Goal: Information Seeking & Learning: Understand process/instructions

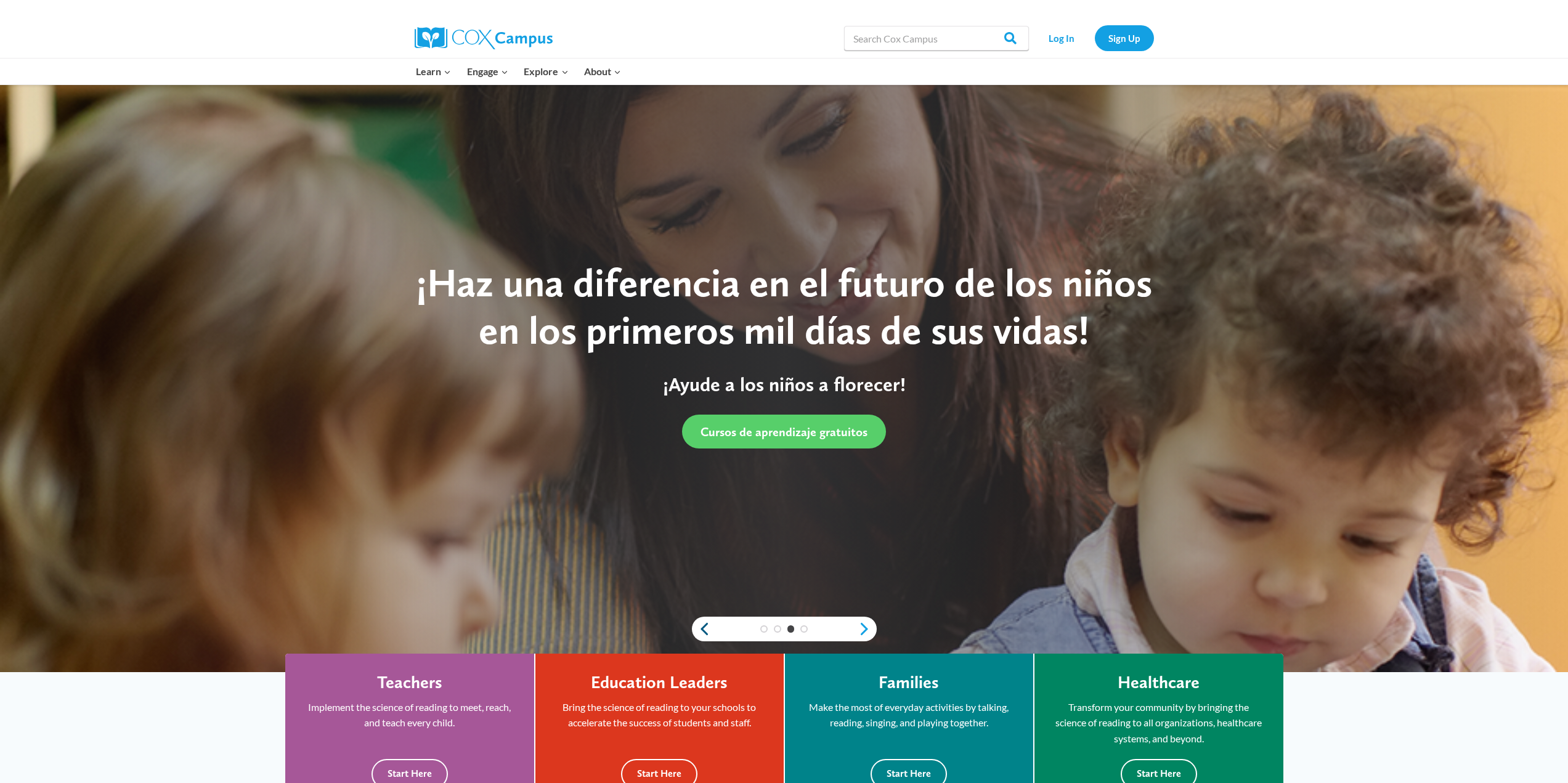
click at [708, 628] on link "Previous" at bounding box center [701, 628] width 19 height 15
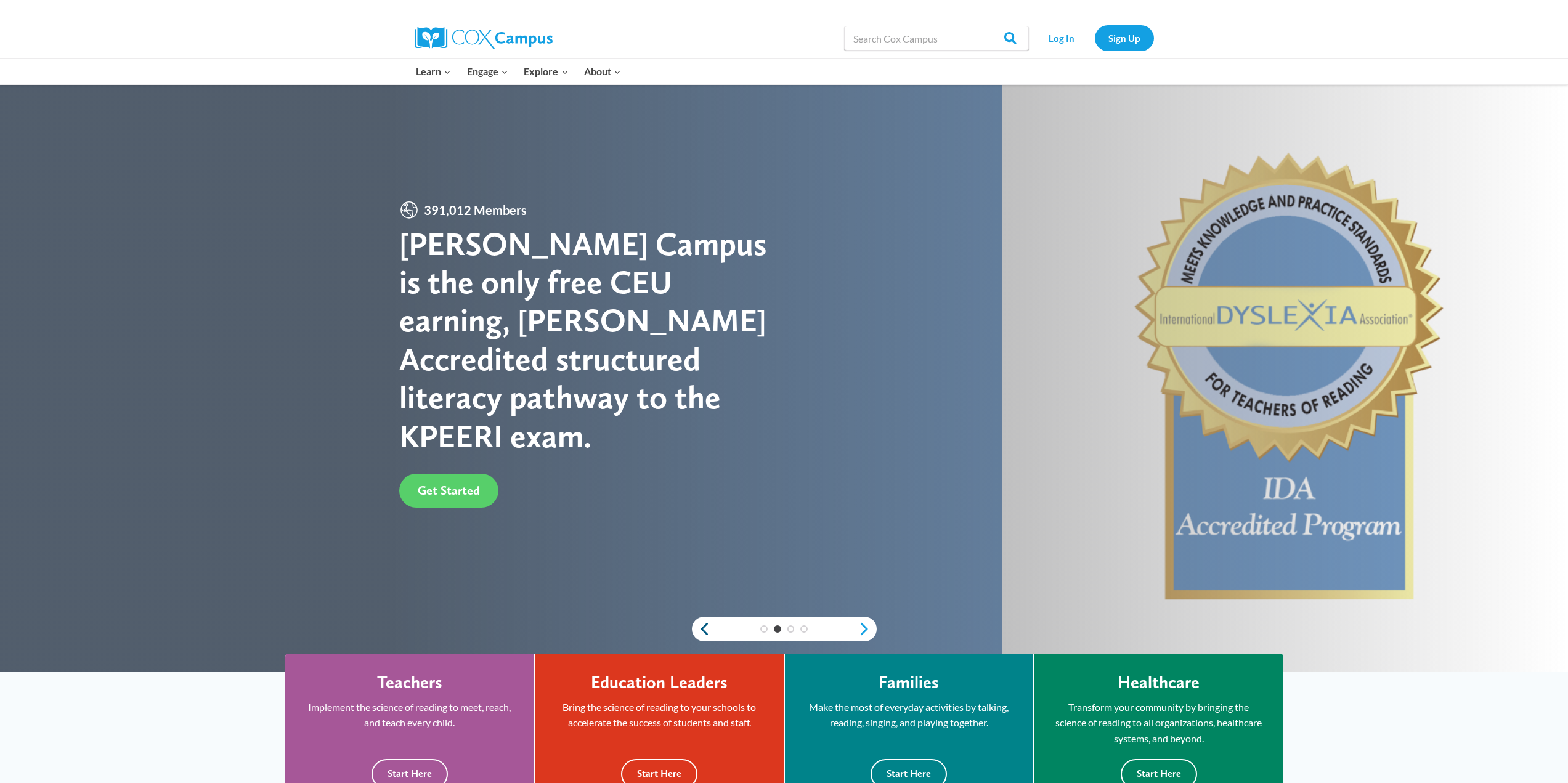
click at [708, 628] on link "Previous" at bounding box center [701, 628] width 19 height 15
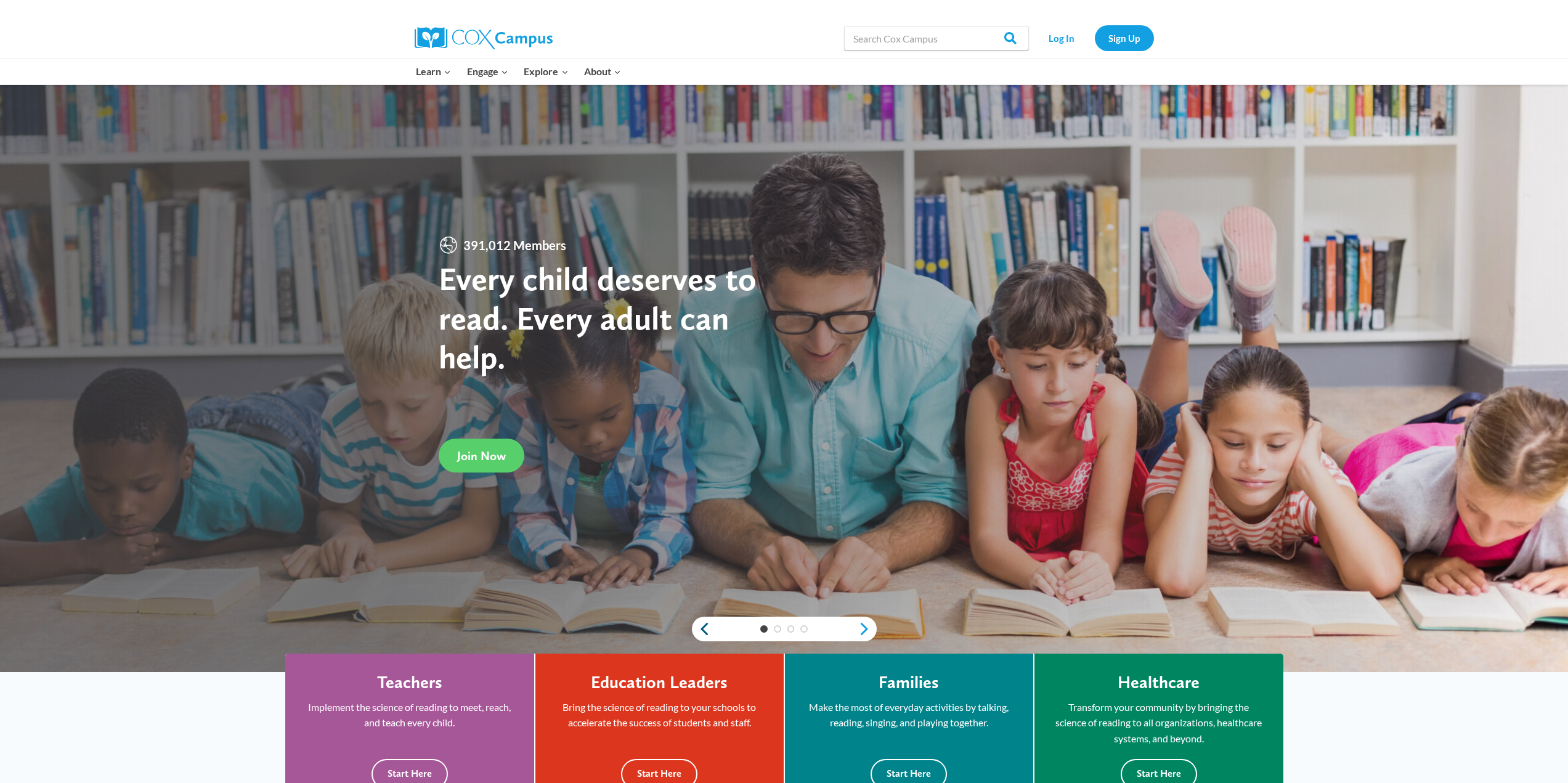
click at [708, 628] on link "Previous" at bounding box center [701, 628] width 19 height 15
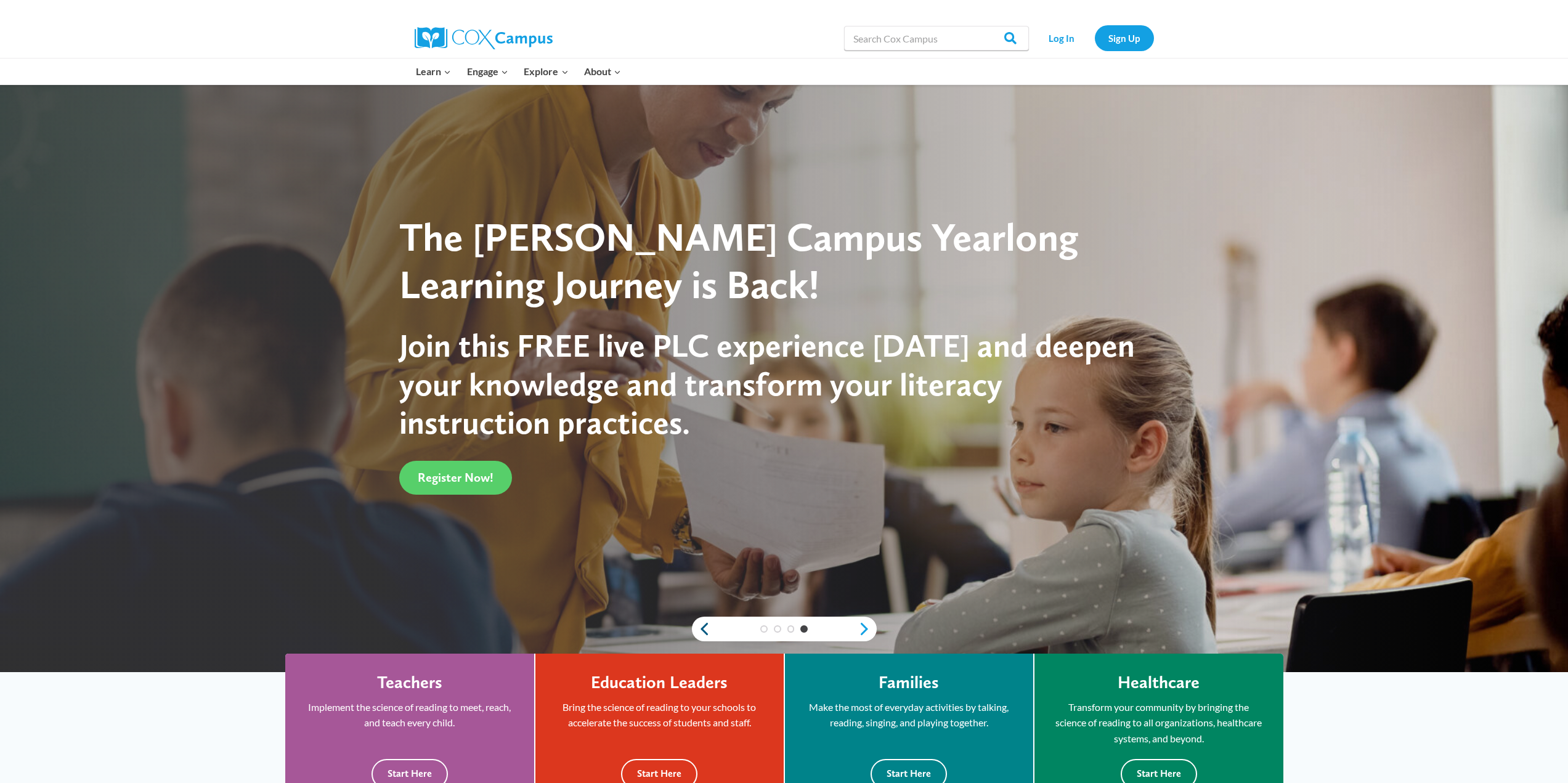
click at [708, 628] on link "Previous" at bounding box center [701, 628] width 19 height 15
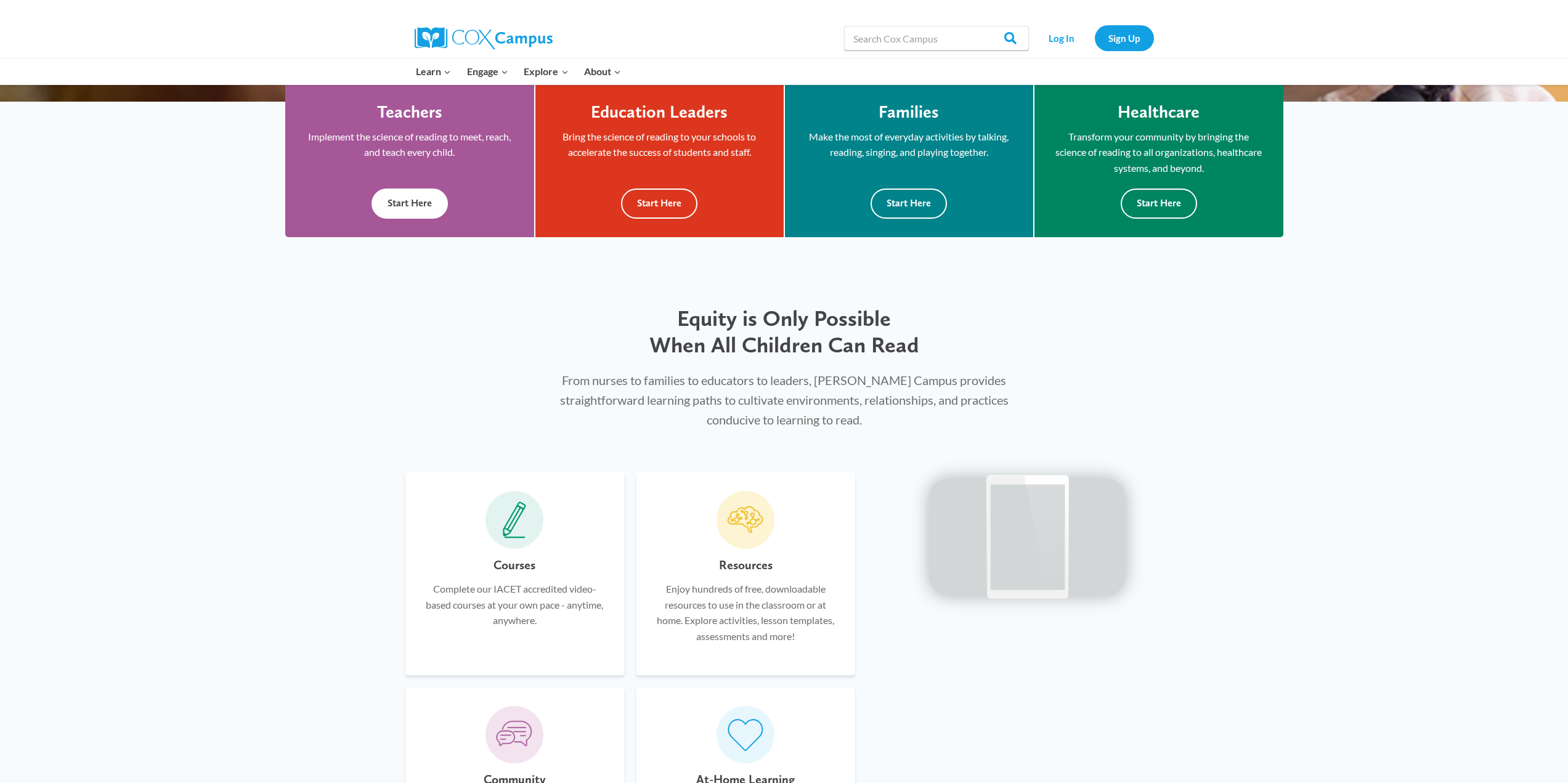
scroll to position [739, 0]
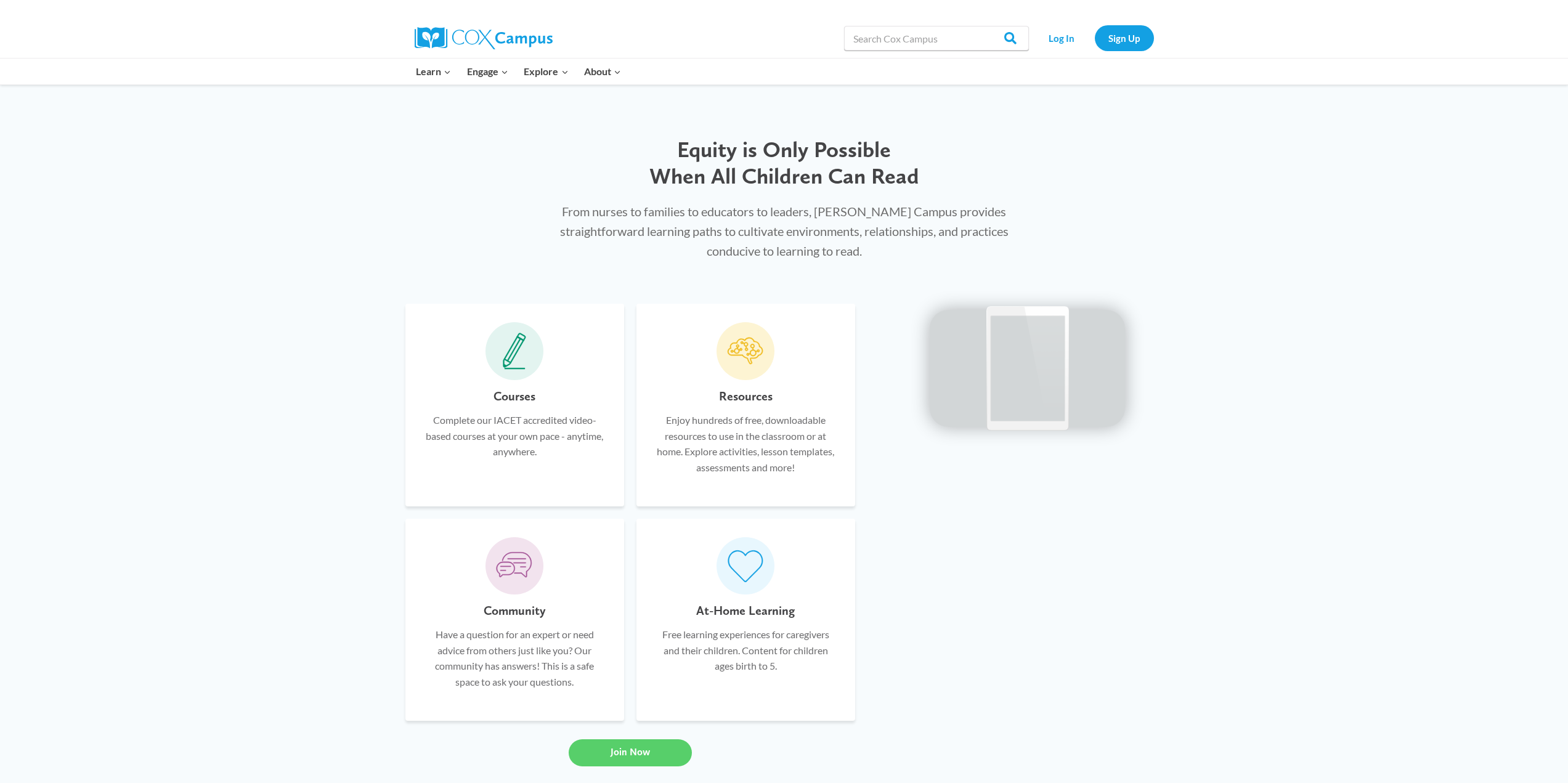
click at [516, 361] on icon at bounding box center [514, 351] width 24 height 37
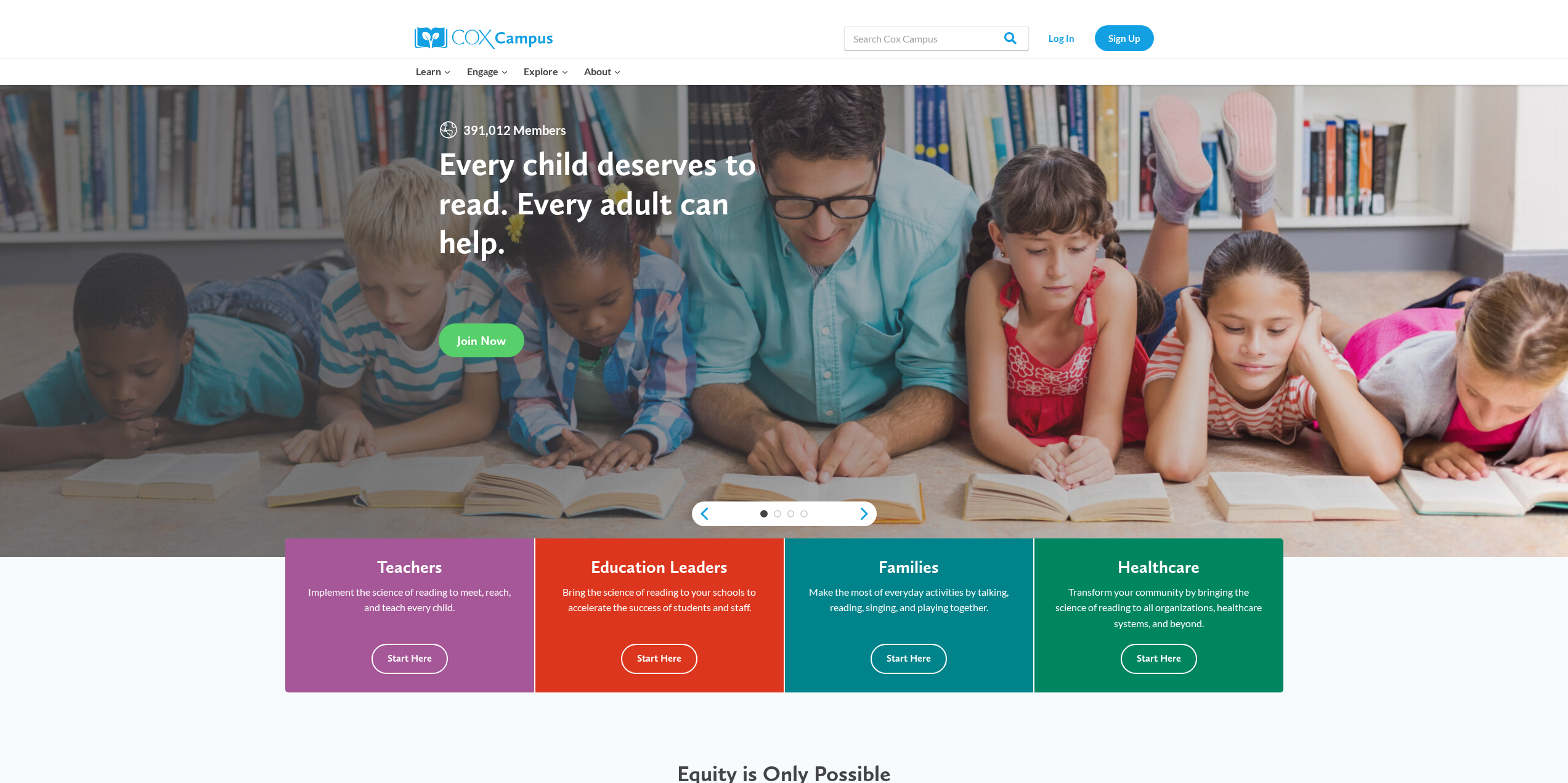
scroll to position [2, 0]
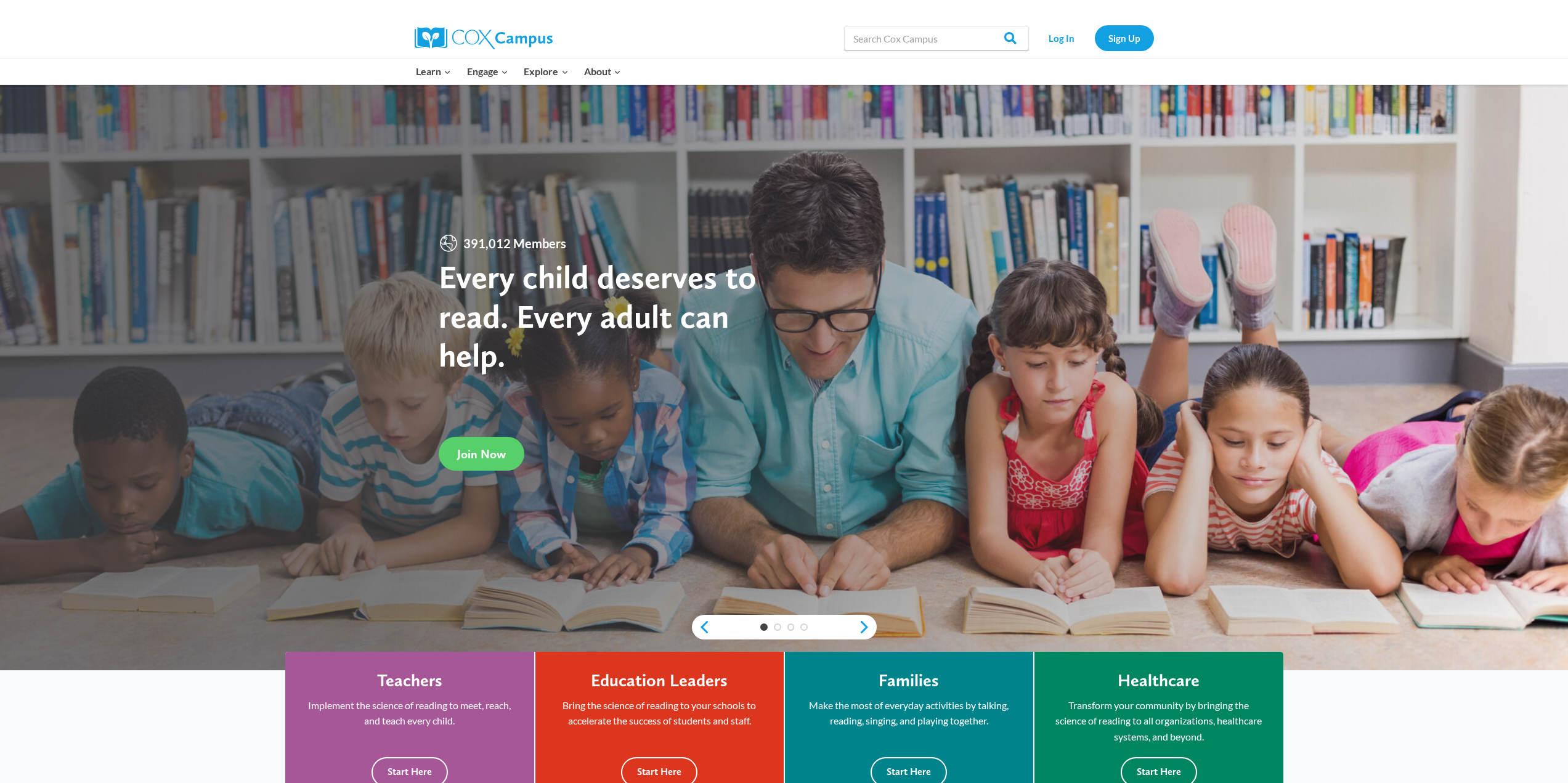
click at [523, 374] on div "391,012 Members Every child deserves to read. Every adult can help. Join Now" at bounding box center [784, 376] width 1568 height 587
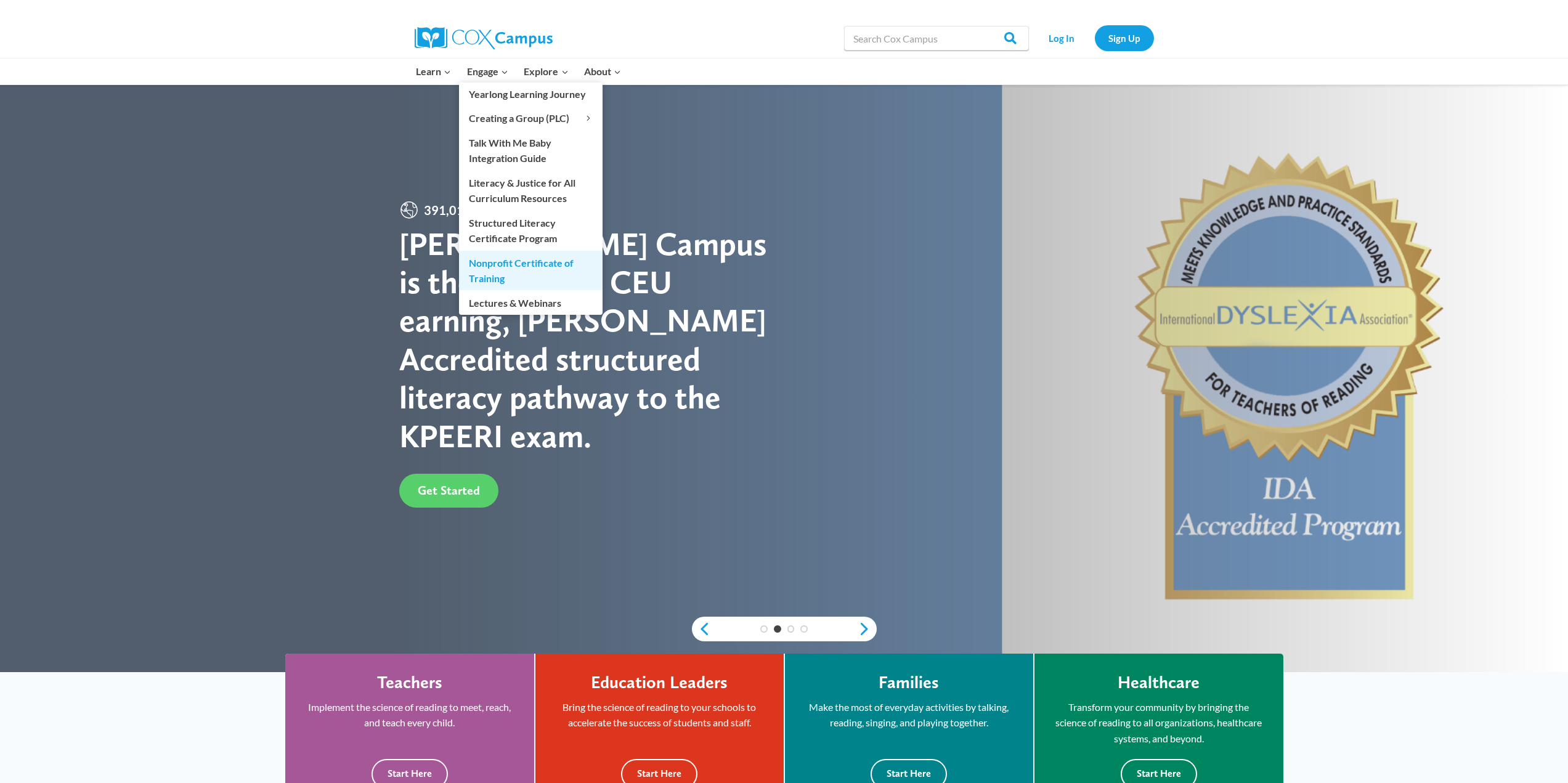
click at [496, 261] on link "Nonprofit Certificate of Training" at bounding box center [531, 270] width 144 height 39
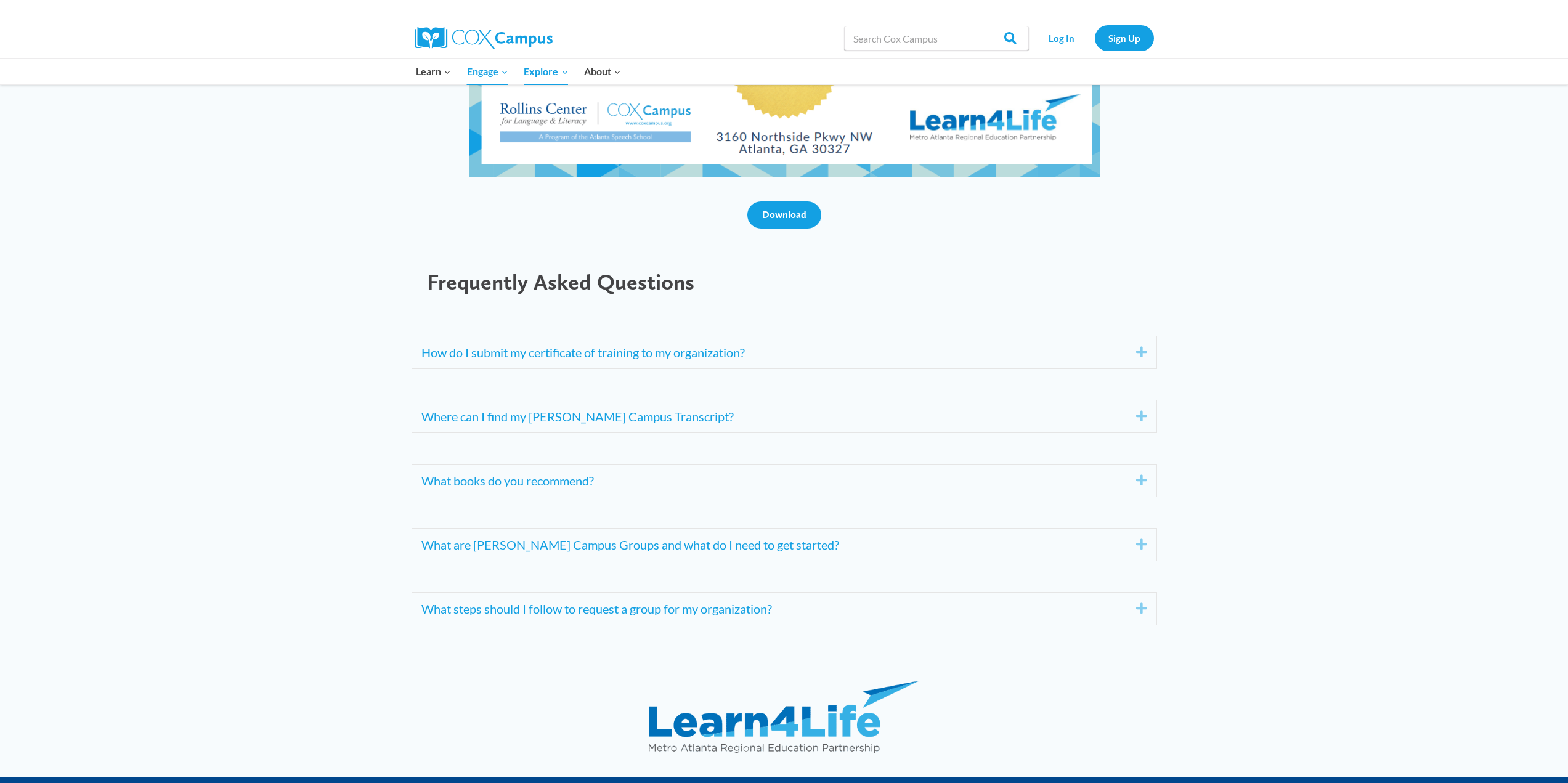
scroll to position [4804, 0]
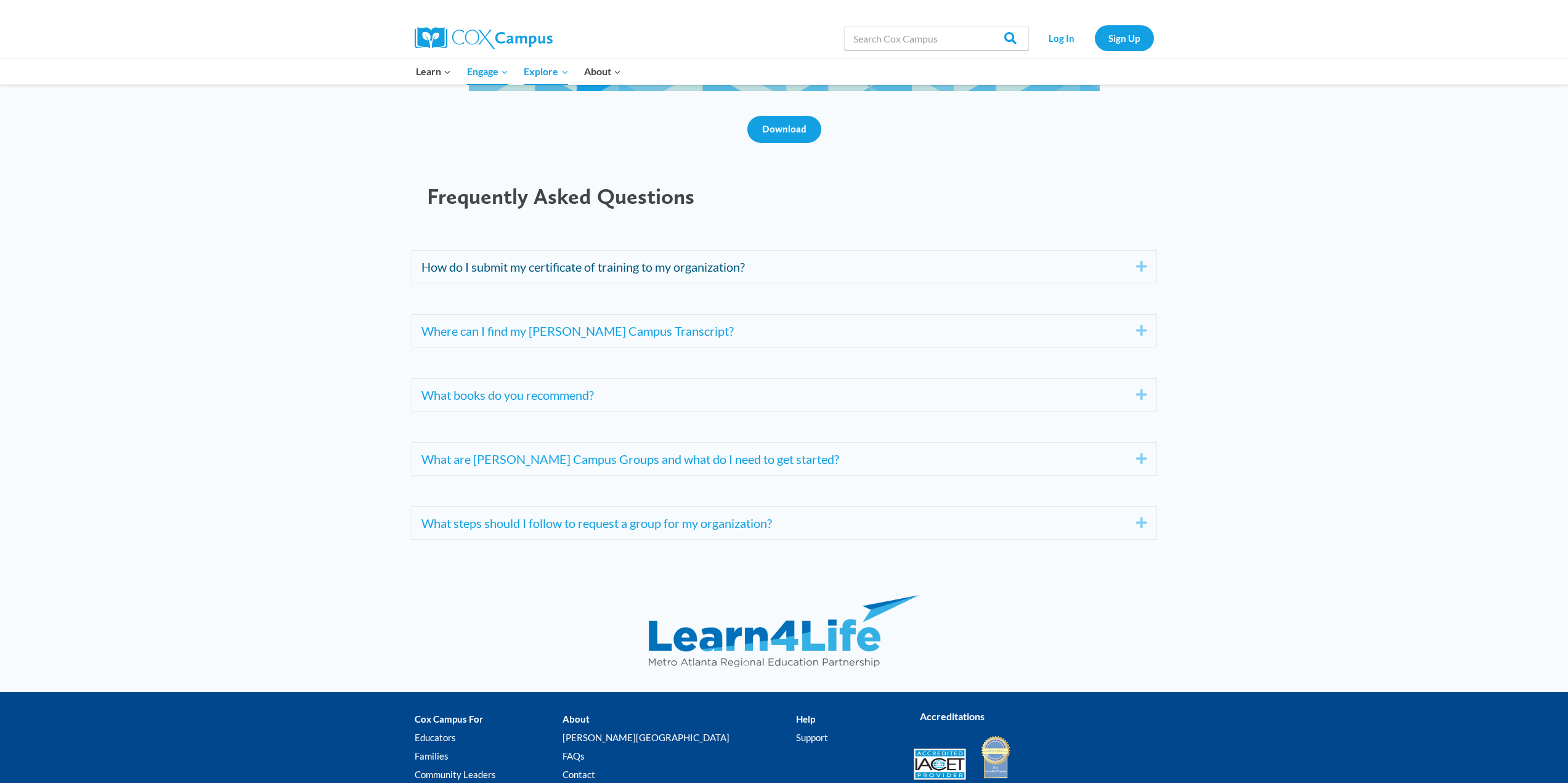
click at [815, 263] on link "How do I submit my certificate of training to my organization?" at bounding box center [770, 267] width 696 height 20
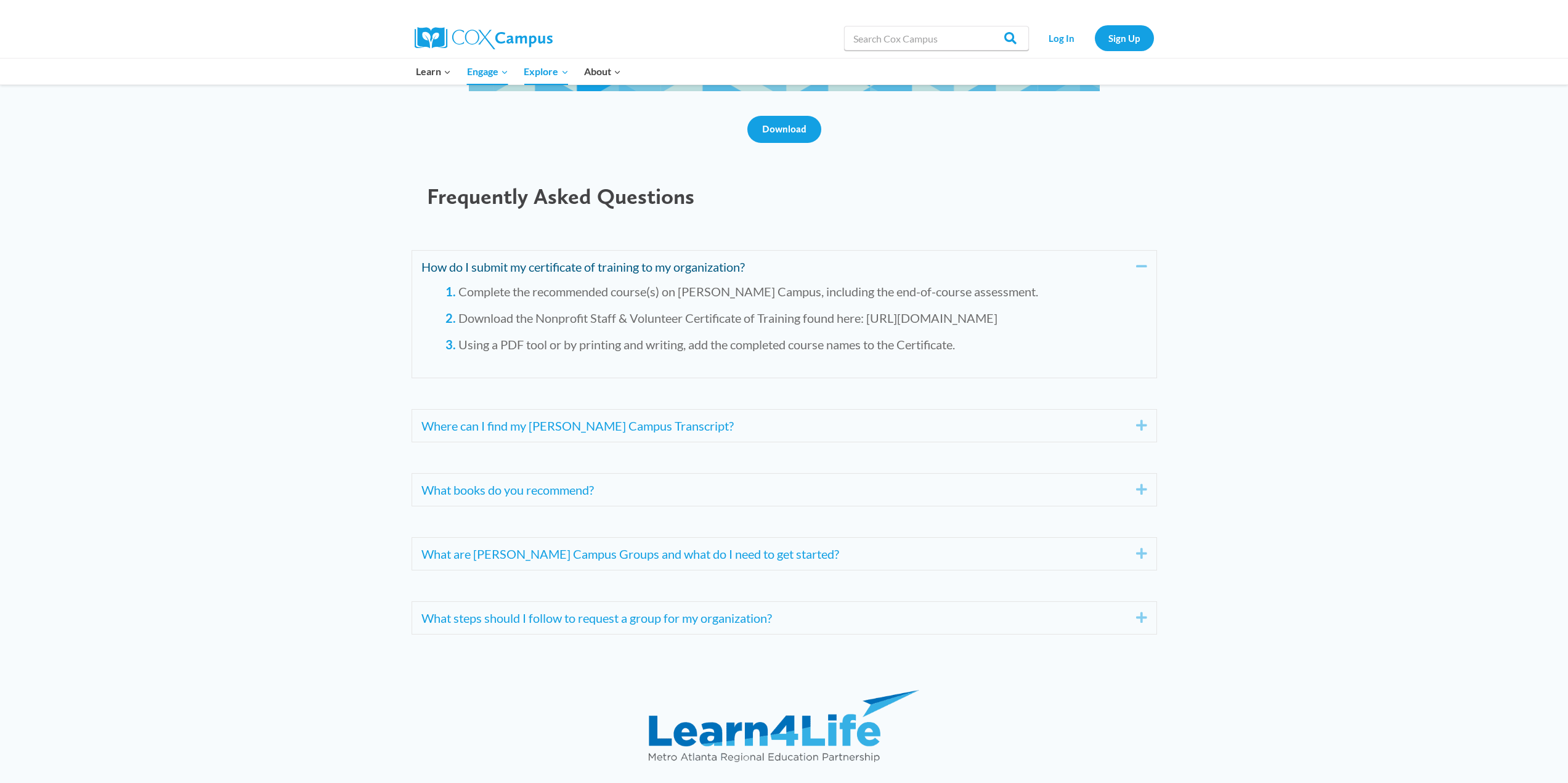
click at [815, 263] on link "How do I submit my certificate of training to my organization?" at bounding box center [770, 267] width 696 height 20
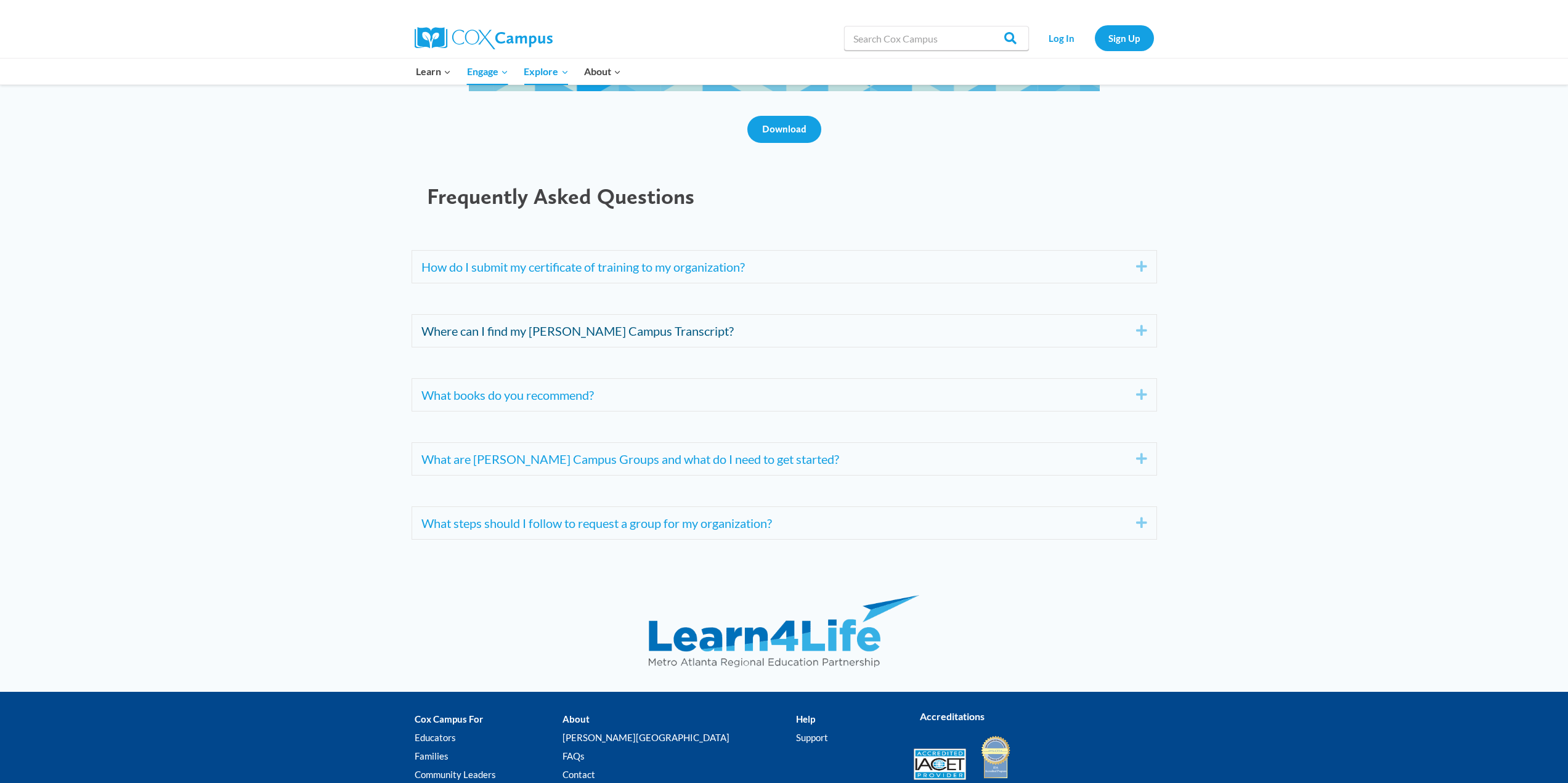
click at [737, 340] on link "Where can I find my [PERSON_NAME] Campus Transcript?" at bounding box center [770, 331] width 696 height 20
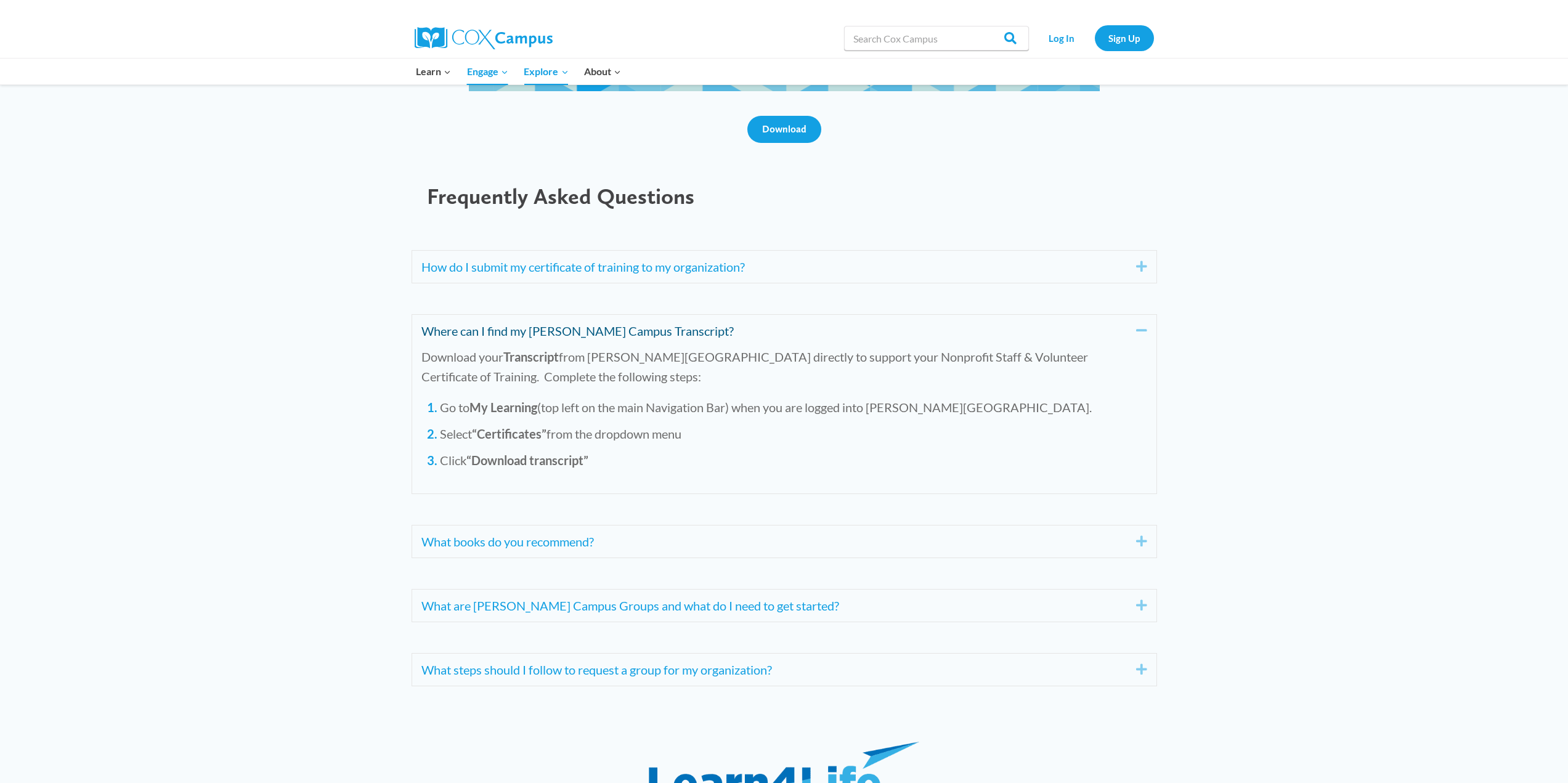
click at [756, 331] on link "Where can I find my [PERSON_NAME] Campus Transcript?" at bounding box center [770, 331] width 696 height 20
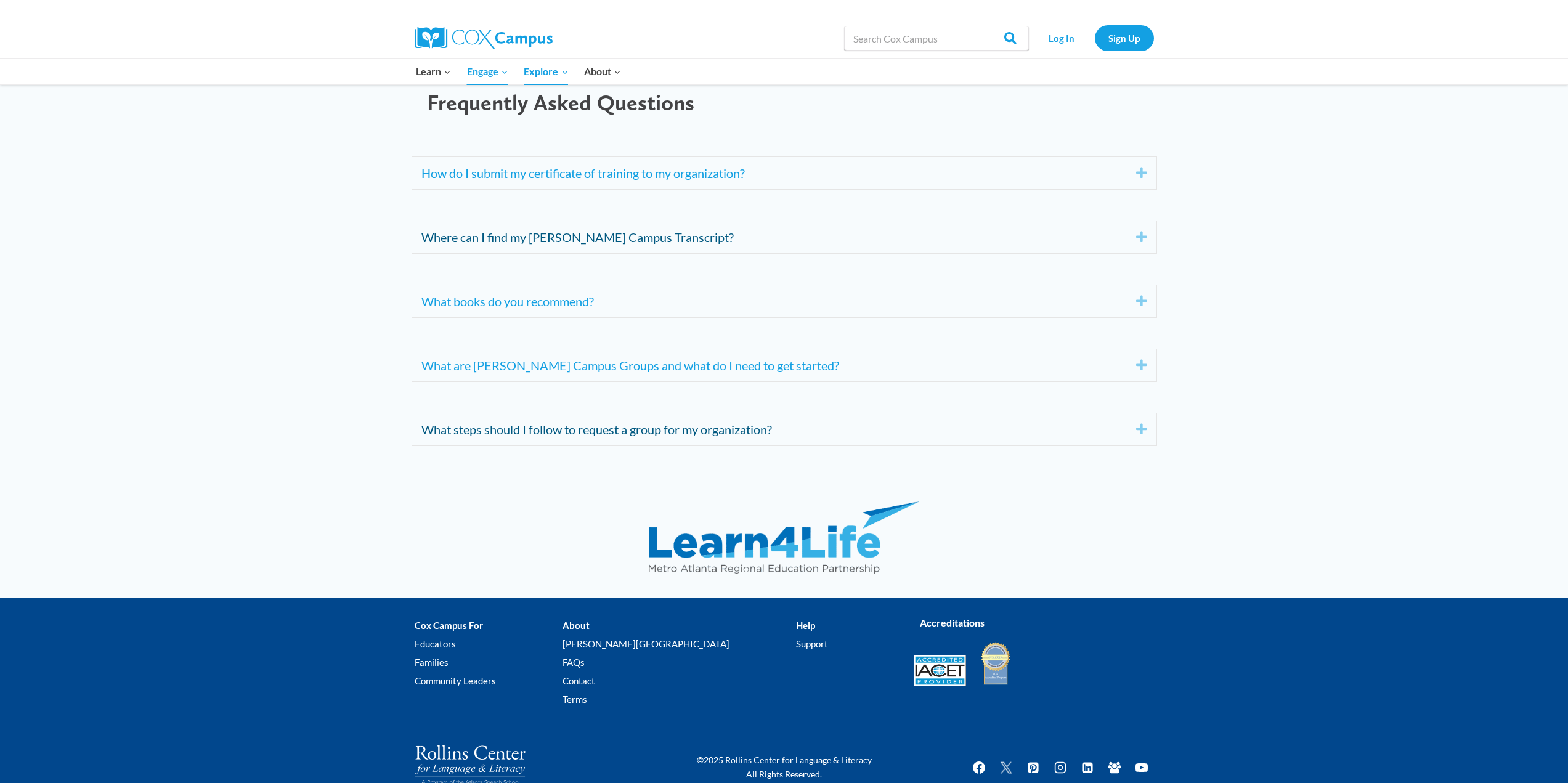
scroll to position [4923, 0]
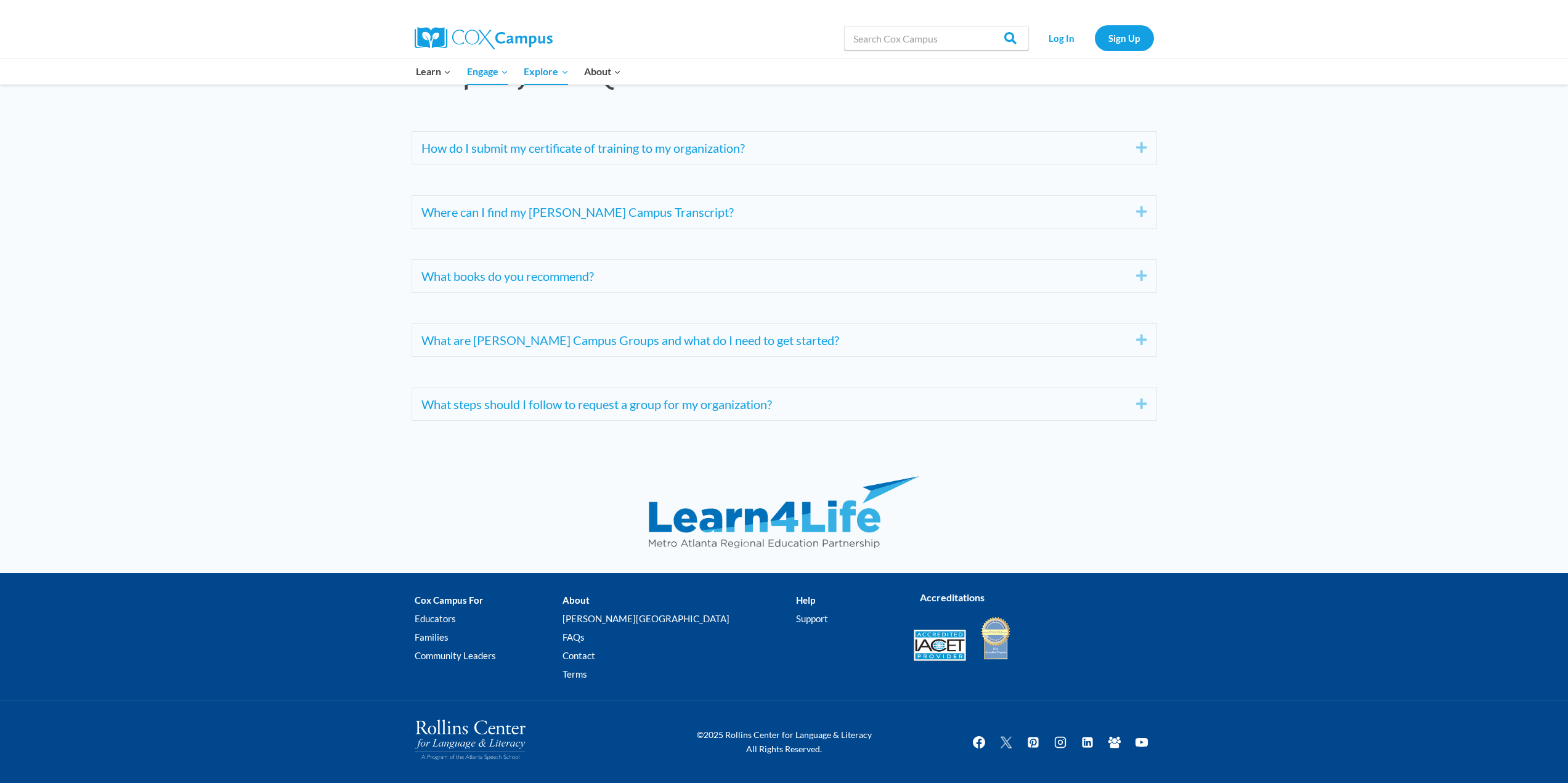
click at [957, 599] on strong "Accreditations" at bounding box center [952, 597] width 64 height 11
click at [944, 599] on strong "Accreditations" at bounding box center [952, 597] width 64 height 11
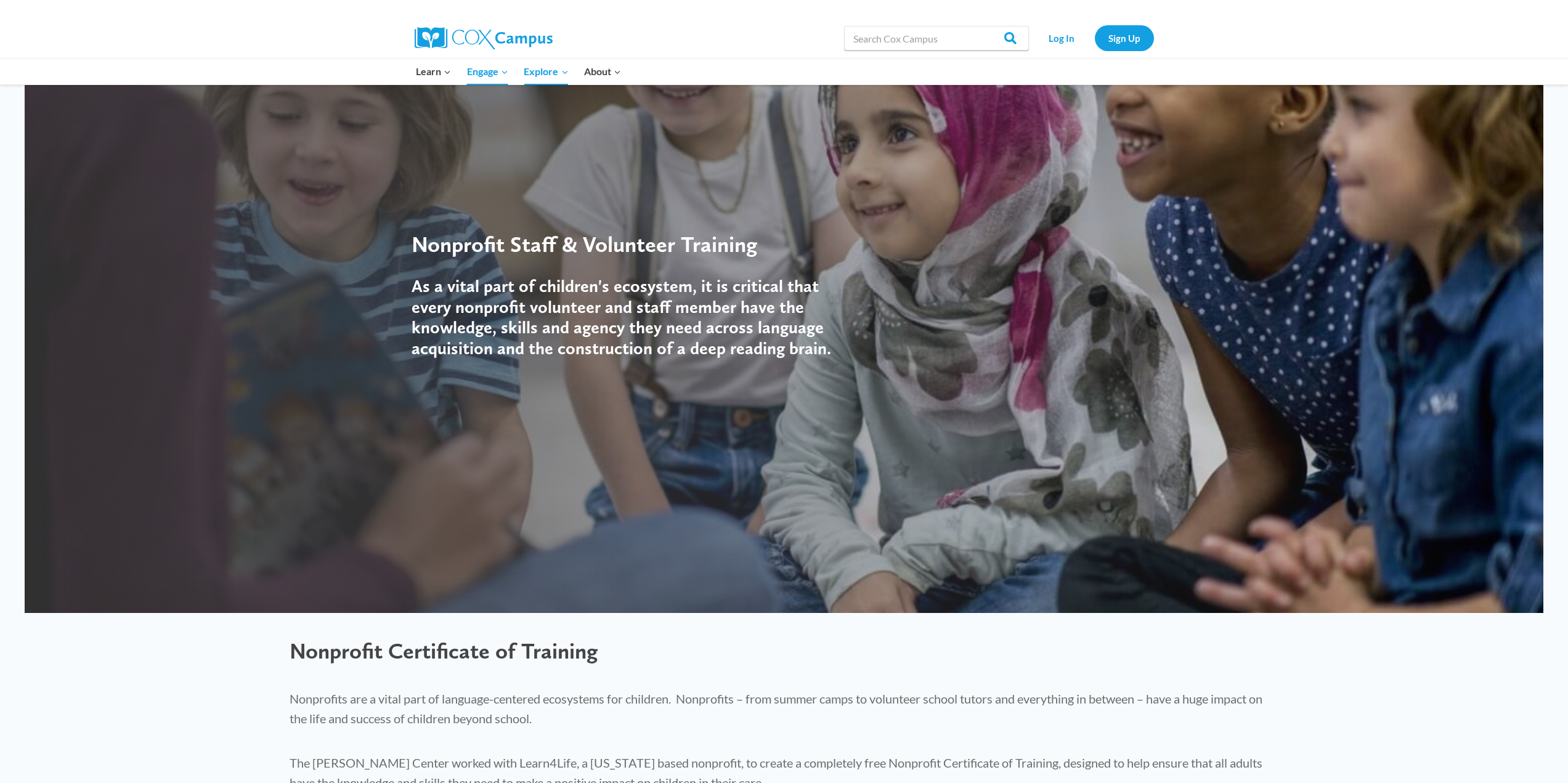
scroll to position [0, 0]
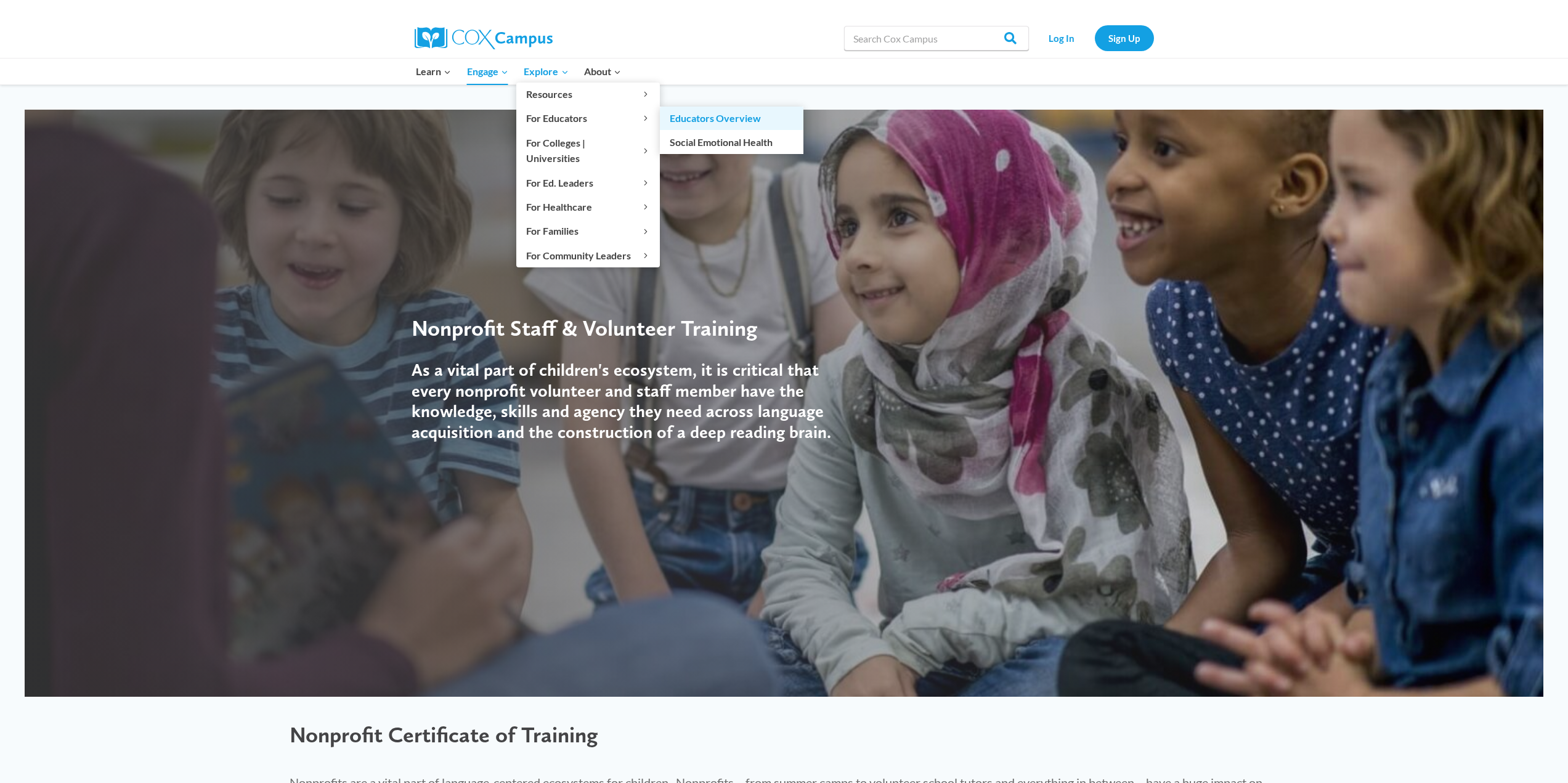
click at [717, 117] on link "Educators Overview" at bounding box center [732, 118] width 144 height 24
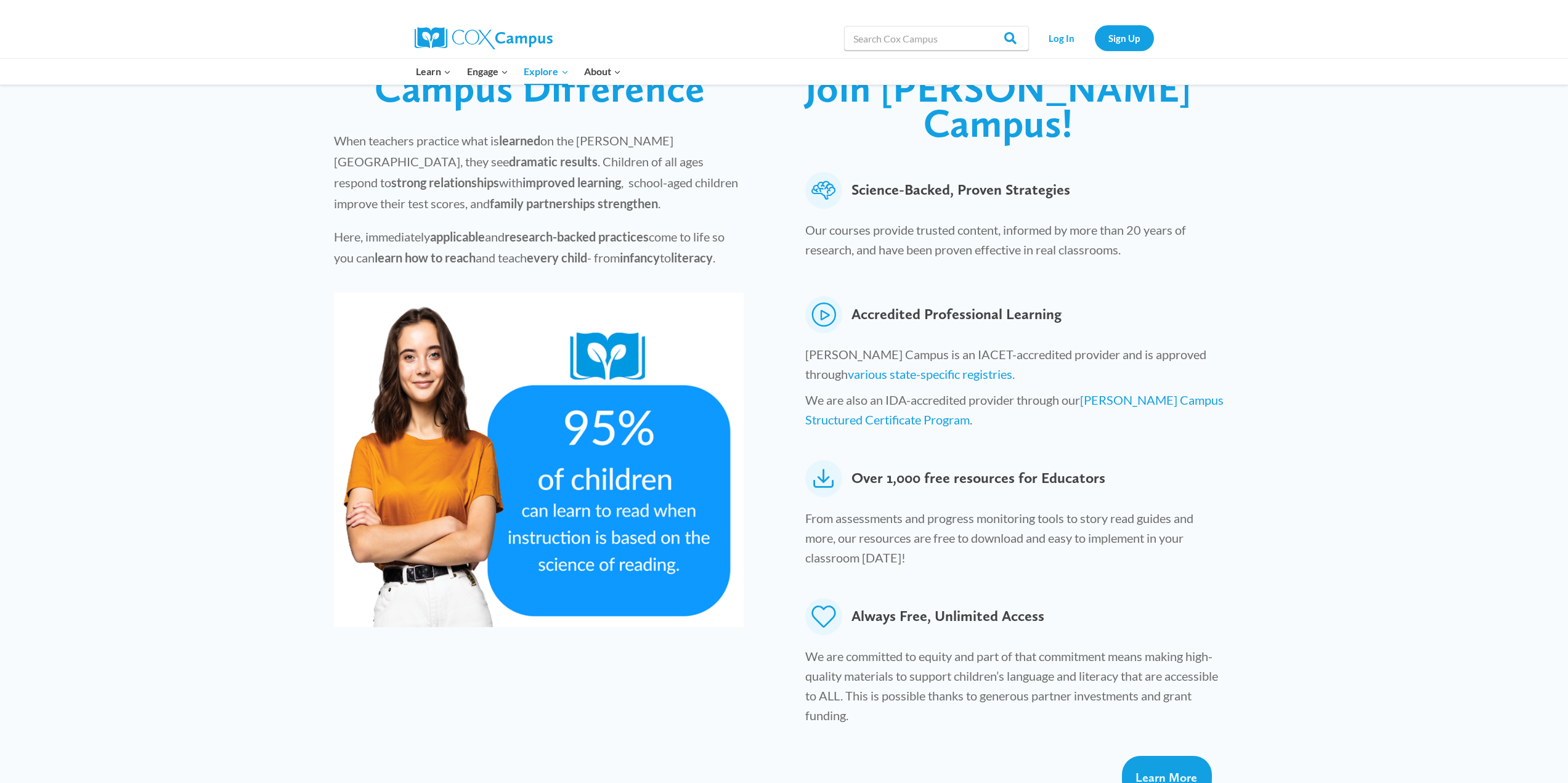
scroll to position [369, 0]
